Goal: Transaction & Acquisition: Purchase product/service

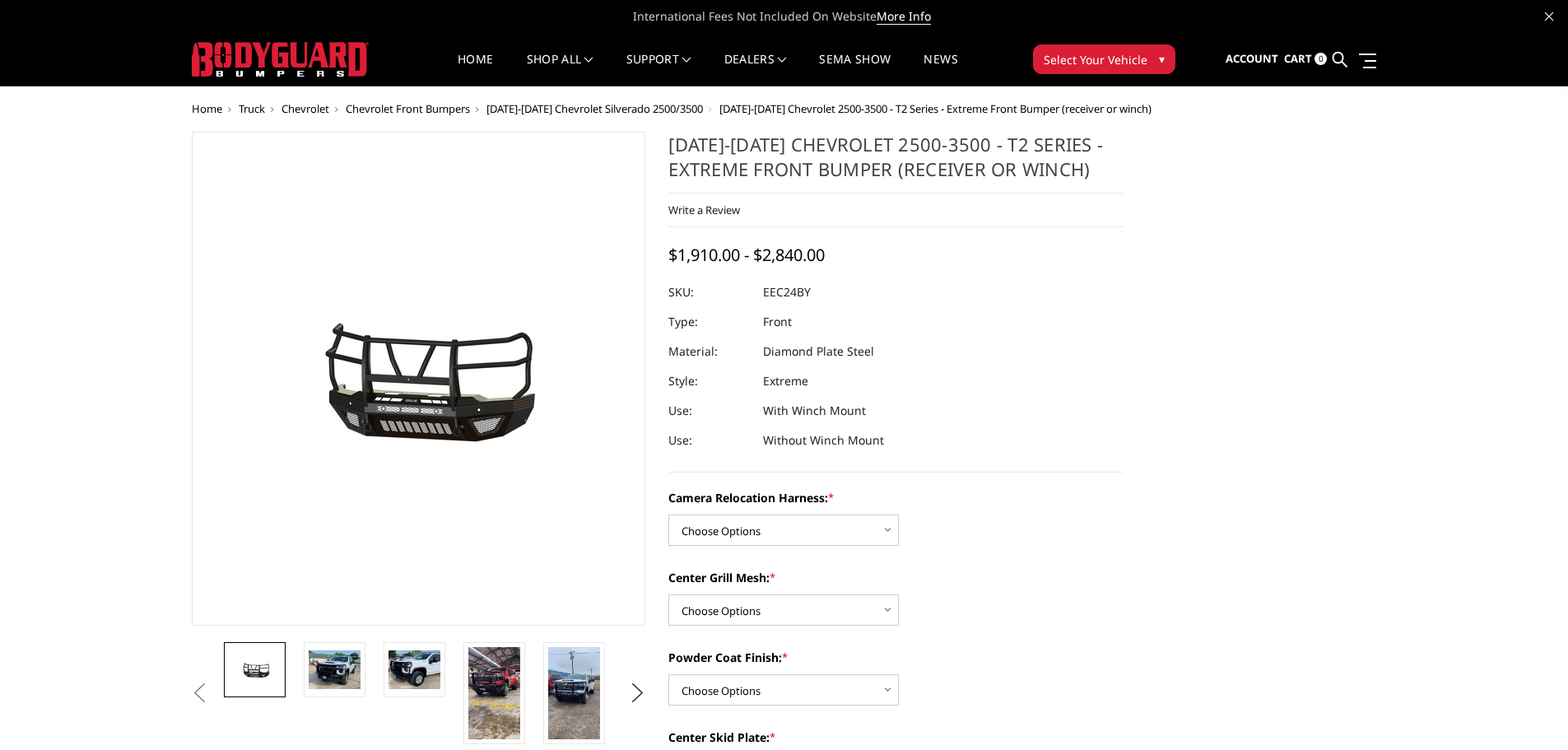
drag, startPoint x: 761, startPoint y: 291, endPoint x: 795, endPoint y: 302, distance: 35.7
click at [795, 302] on dl "SKU: EEC24BY UPC: Type: Front Material: Diamond Plate Steel Style: Extreme Use:…" at bounding box center [895, 366] width 454 height 178
drag, startPoint x: 757, startPoint y: 287, endPoint x: 789, endPoint y: 291, distance: 32.2
click at [789, 291] on dl "SKU: EEC24BY UPC: Type: Front Material: Diamond Plate Steel Style: Extreme Use:…" at bounding box center [895, 366] width 454 height 178
drag, startPoint x: 764, startPoint y: 291, endPoint x: 803, endPoint y: 293, distance: 39.1
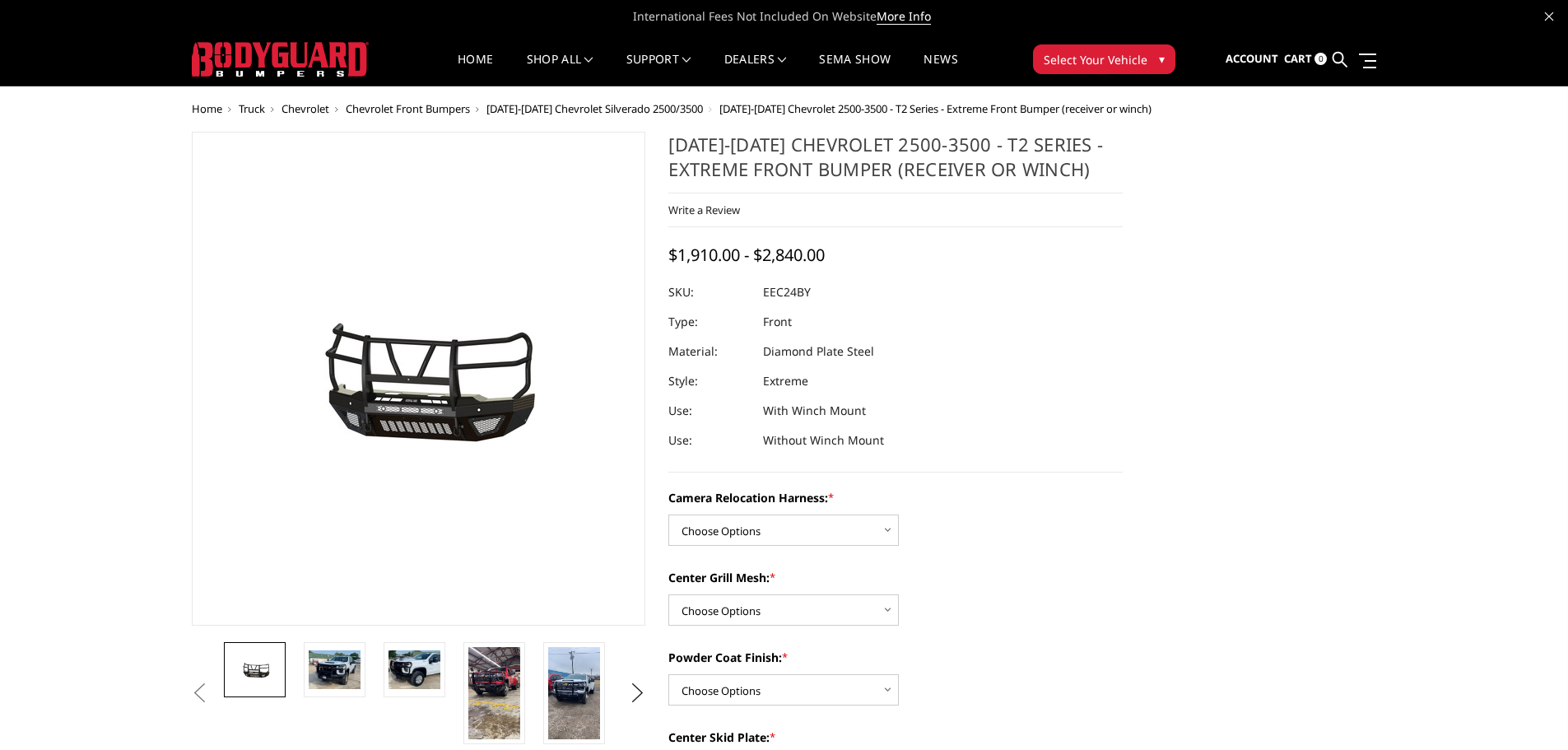
click at [803, 293] on dd "EEC24BY" at bounding box center [786, 292] width 47 height 29
click at [801, 528] on select "Choose Options Without camera harness With camera harness" at bounding box center [783, 530] width 230 height 31
click at [890, 440] on dl "SKU: EEC24BY UPC: Type: Front Material: Diamond Plate Steel Style: Extreme Use:…" at bounding box center [895, 366] width 454 height 178
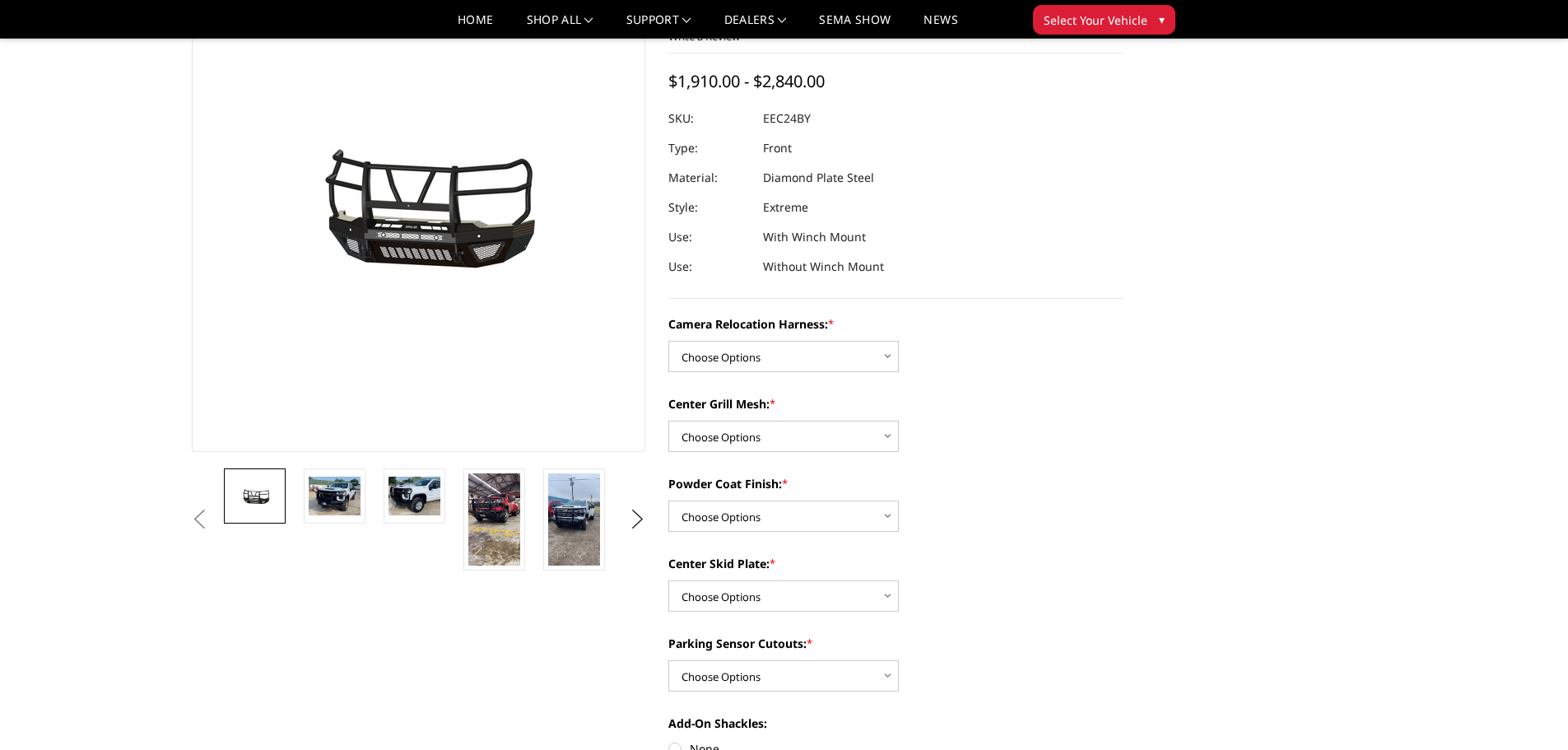
scroll to position [165, 0]
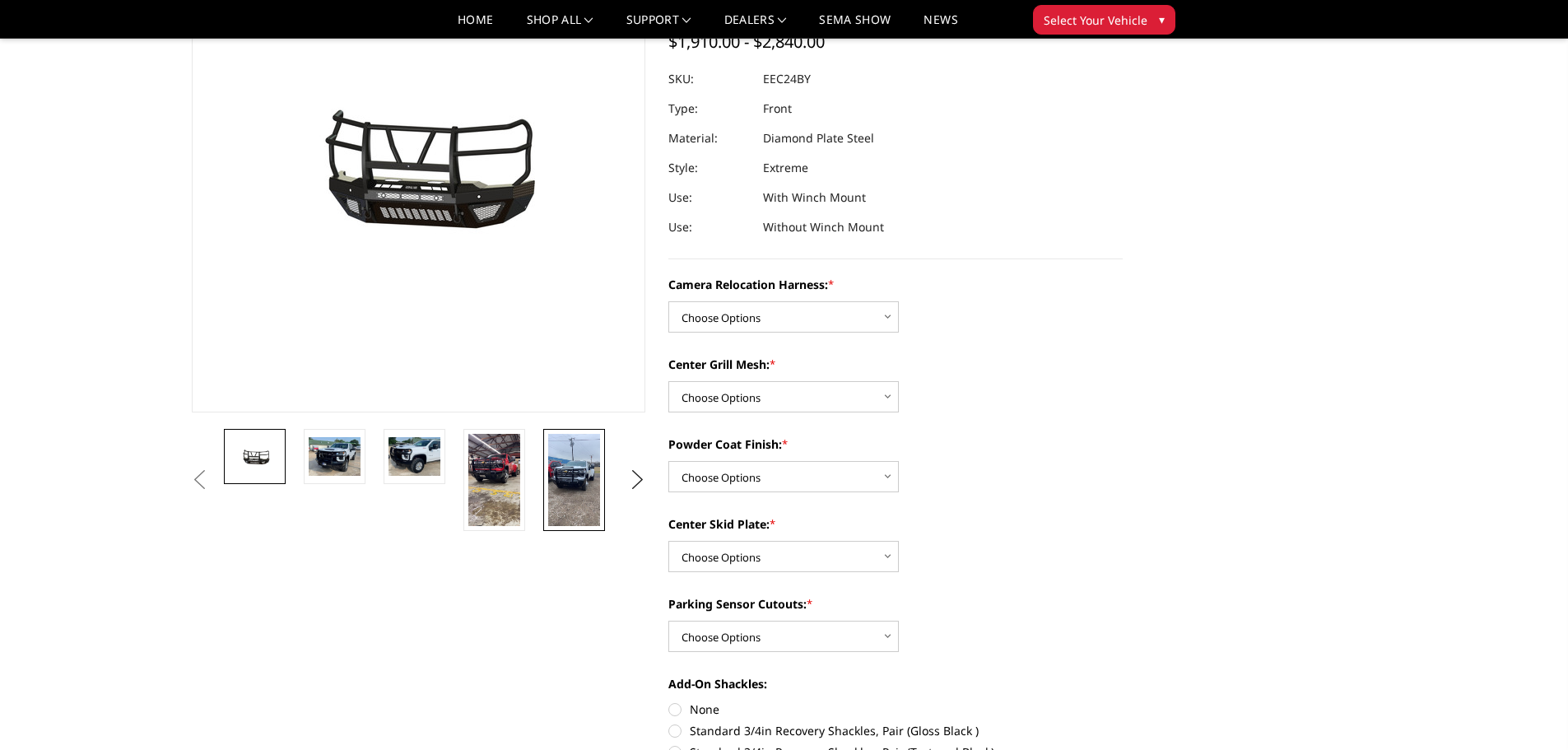
click at [587, 484] on img at bounding box center [574, 479] width 52 height 92
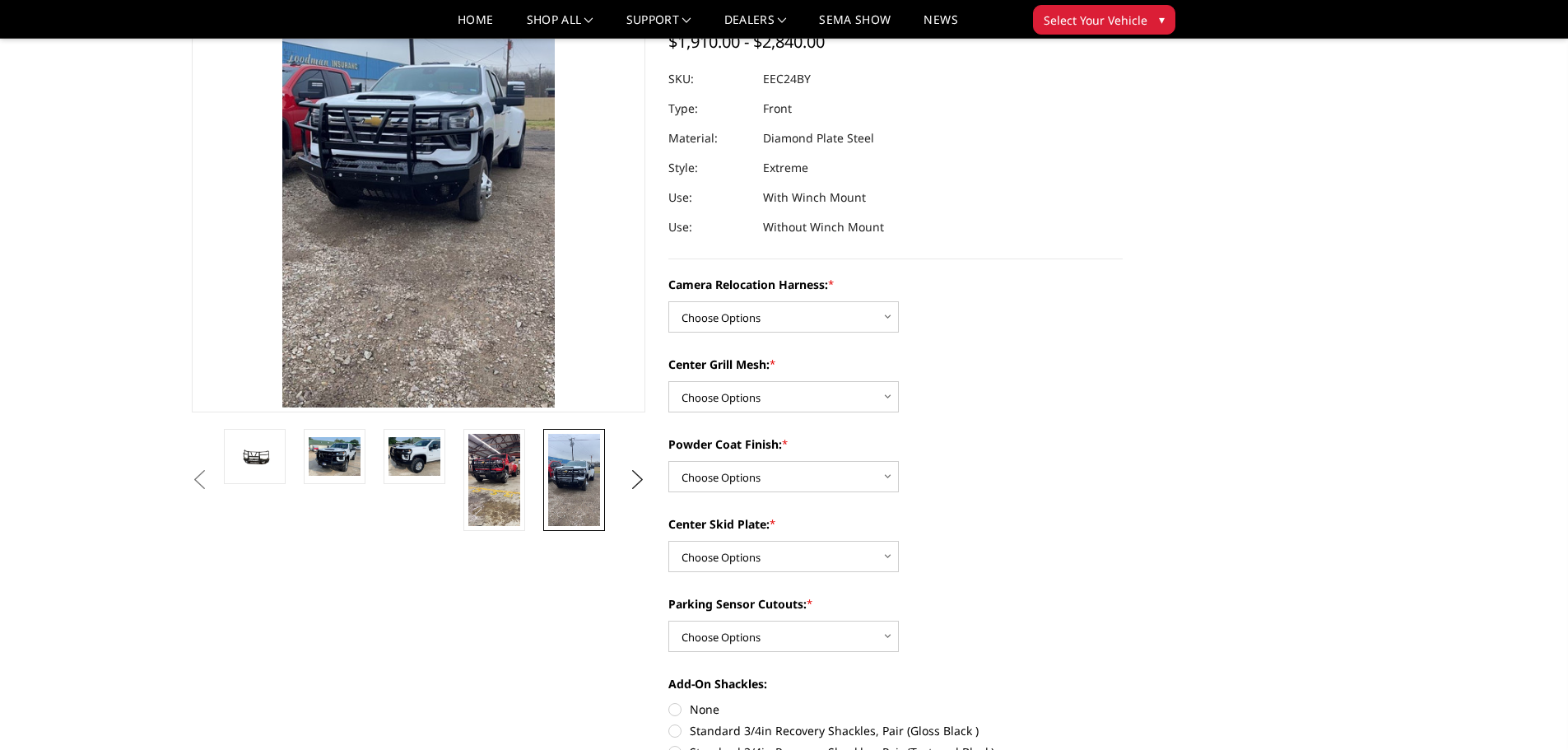
scroll to position [19, 0]
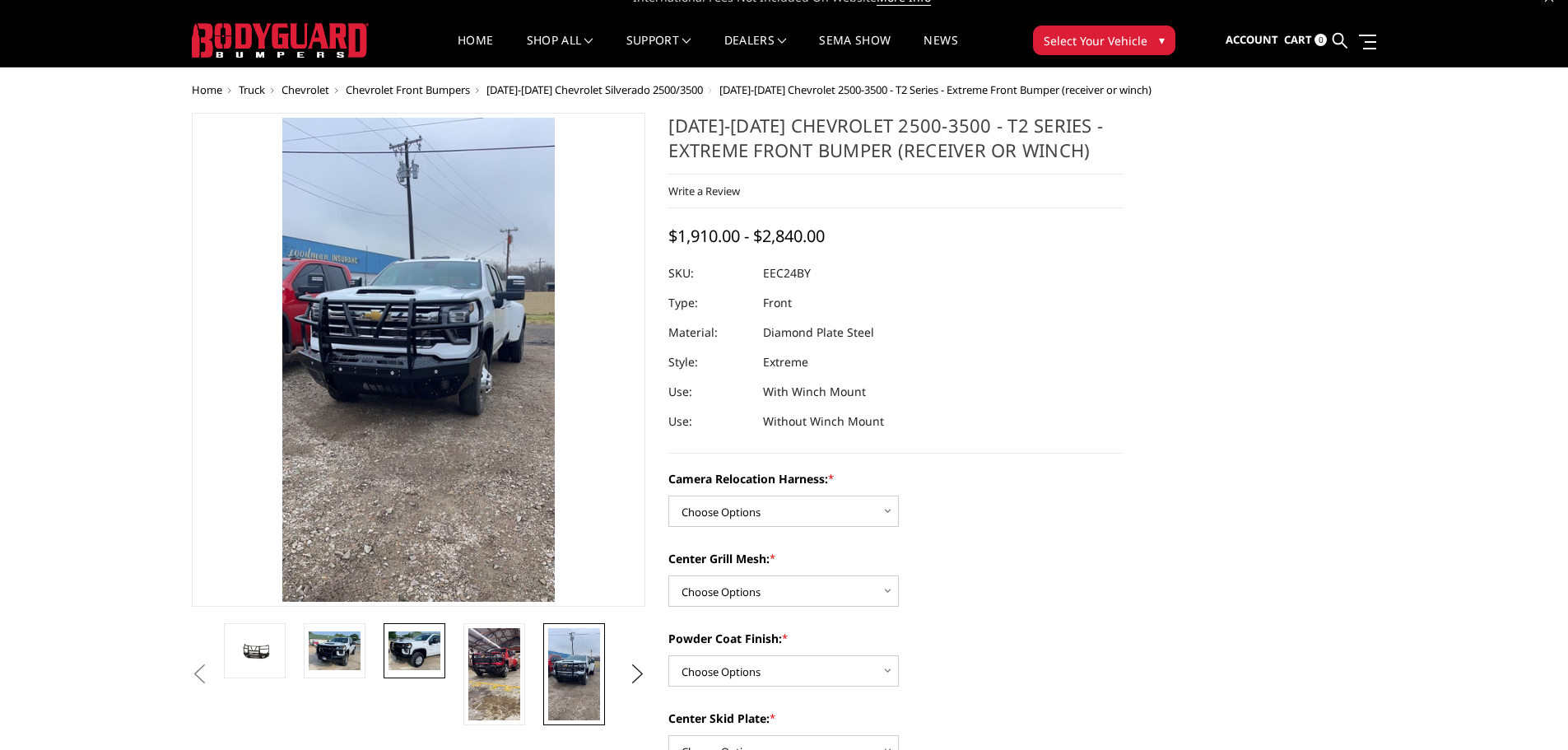
click at [413, 642] on img at bounding box center [415, 650] width 52 height 39
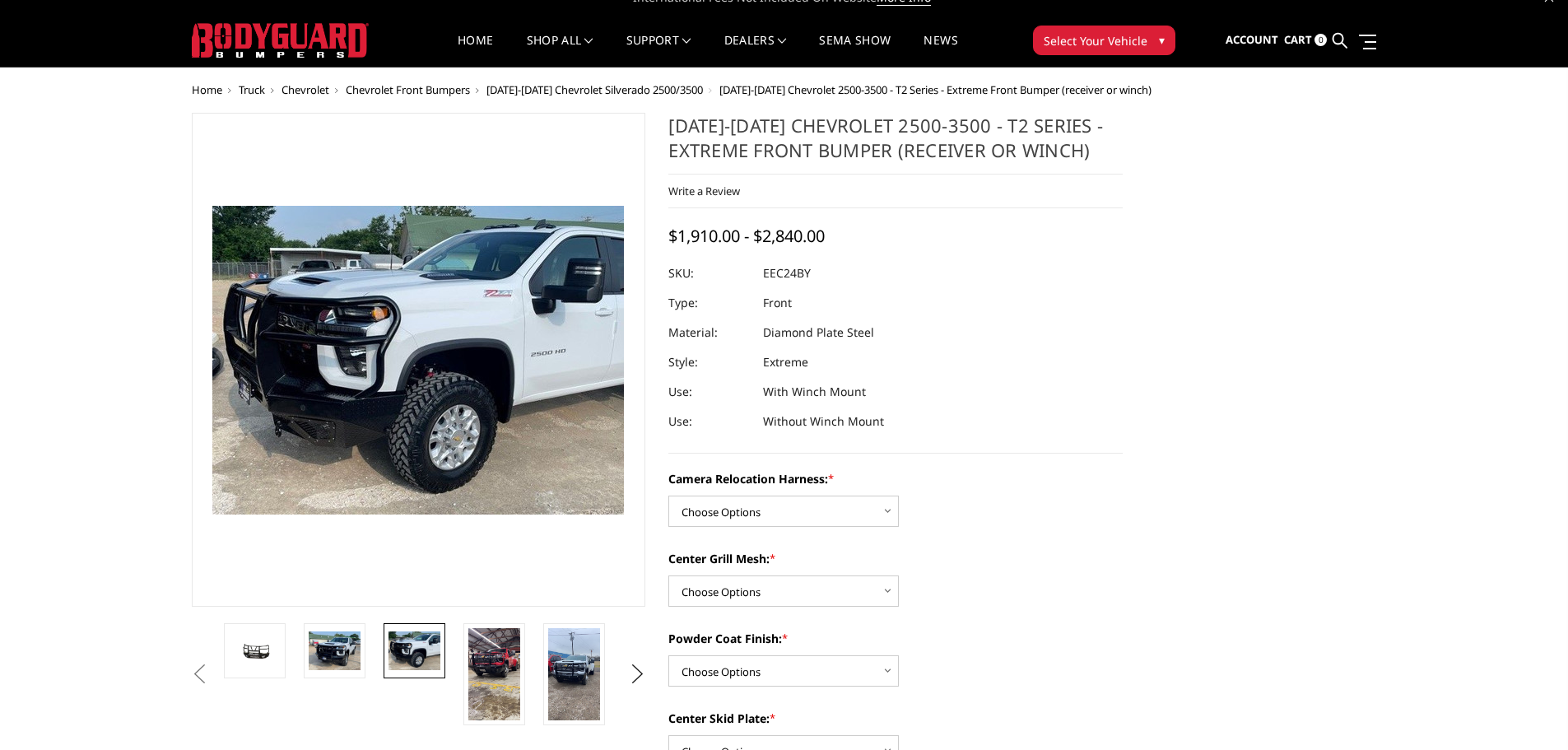
click at [815, 273] on div at bounding box center [895, 273] width 454 height 29
drag, startPoint x: 809, startPoint y: 271, endPoint x: 765, endPoint y: 278, distance: 44.6
click at [765, 278] on dd "EEC24BY" at bounding box center [786, 273] width 47 height 29
click at [769, 273] on dd "EEC24BY" at bounding box center [786, 273] width 47 height 29
